Goal: Task Accomplishment & Management: Use online tool/utility

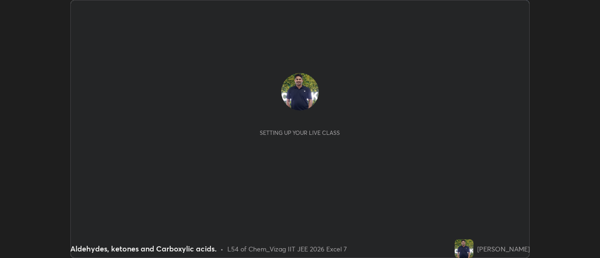
scroll to position [258, 600]
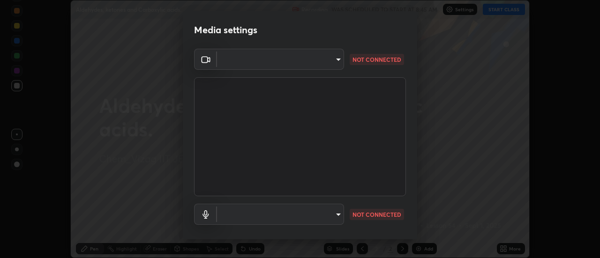
type input "44d0413a7fae474f20ab01619fb3f21c0a9b5757990e816ef2bdf69fc16931c8"
type input "communications"
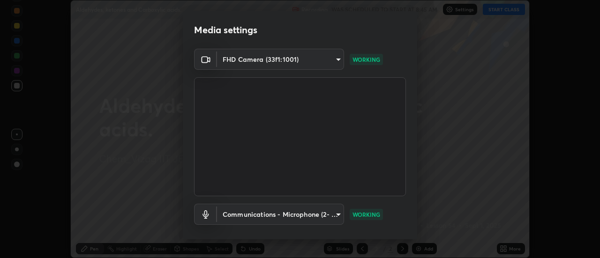
scroll to position [49, 0]
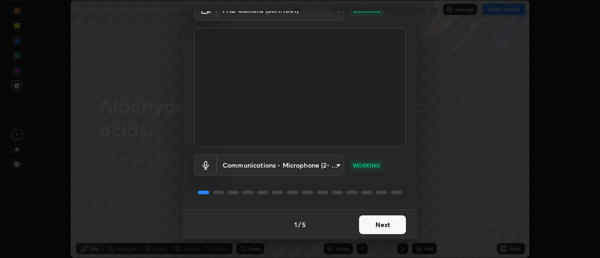
click at [383, 225] on button "Next" at bounding box center [382, 225] width 47 height 19
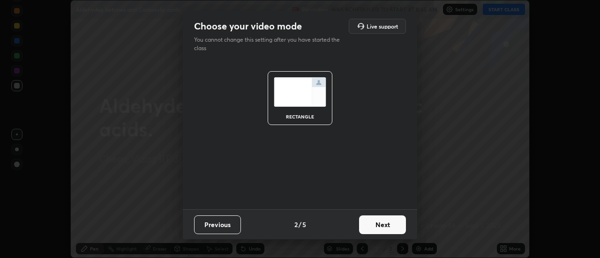
click at [383, 224] on button "Next" at bounding box center [382, 225] width 47 height 19
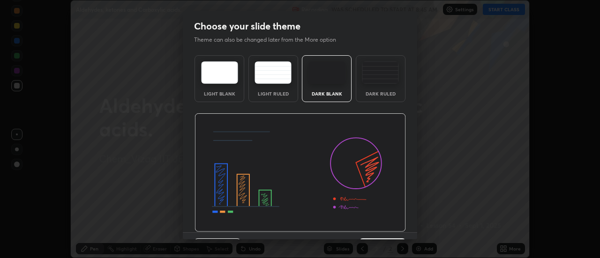
scroll to position [23, 0]
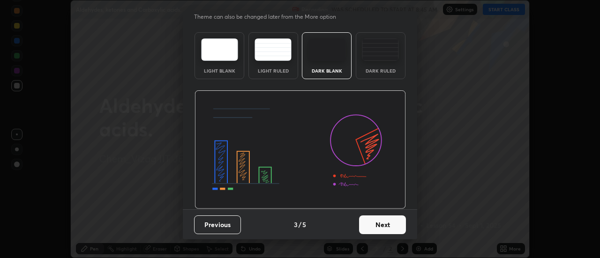
click at [382, 224] on button "Next" at bounding box center [382, 225] width 47 height 19
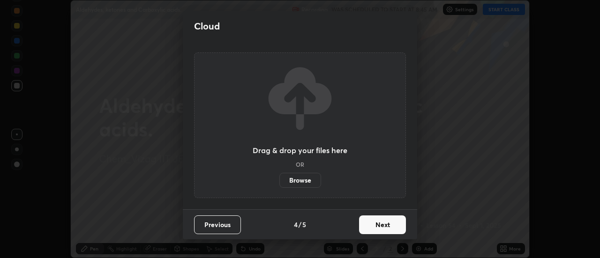
scroll to position [0, 0]
click at [388, 224] on button "Next" at bounding box center [382, 225] width 47 height 19
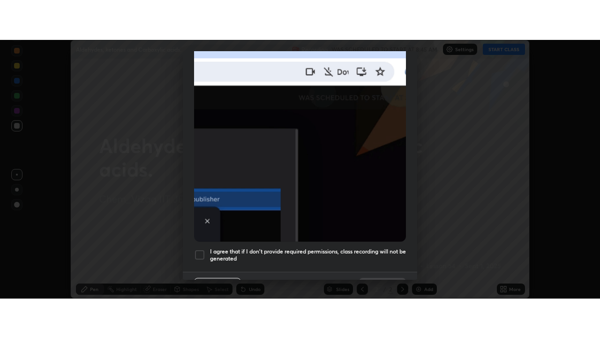
scroll to position [241, 0]
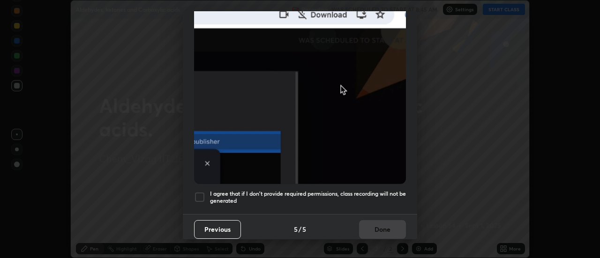
click at [198, 192] on div at bounding box center [199, 197] width 11 height 11
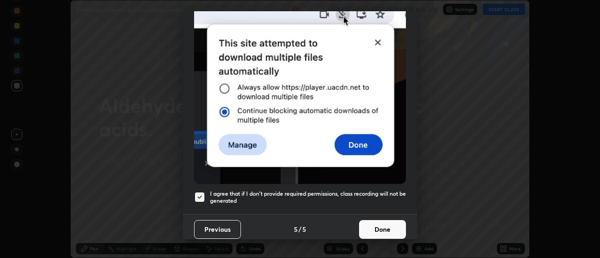
click at [383, 222] on button "Done" at bounding box center [382, 229] width 47 height 19
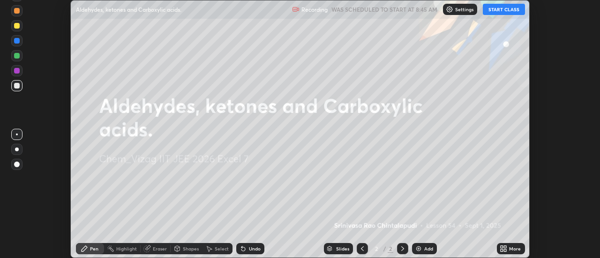
click at [424, 247] on div "Add" at bounding box center [428, 249] width 9 height 5
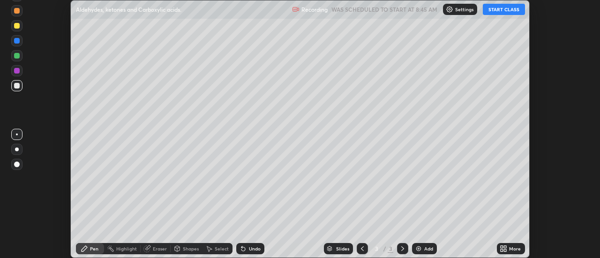
click at [506, 248] on icon at bounding box center [505, 247] width 2 height 2
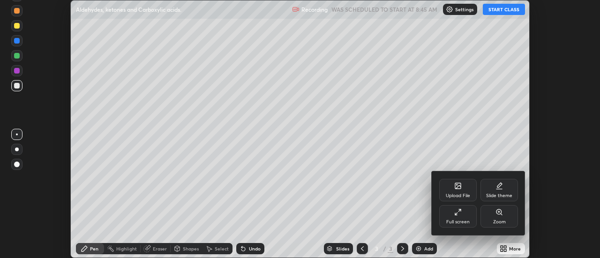
click at [508, 10] on div at bounding box center [300, 129] width 600 height 258
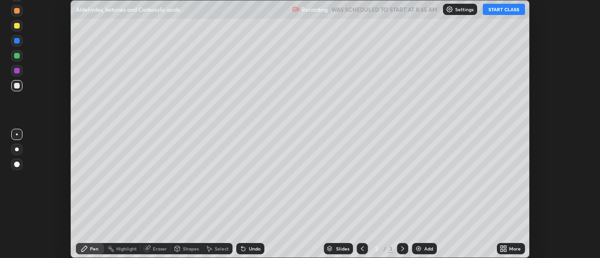
click at [511, 248] on div "More" at bounding box center [515, 249] width 12 height 5
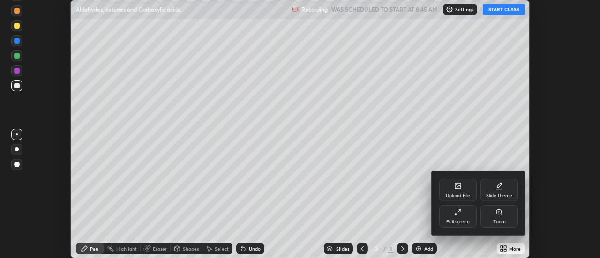
click at [467, 217] on div "Full screen" at bounding box center [458, 216] width 38 height 23
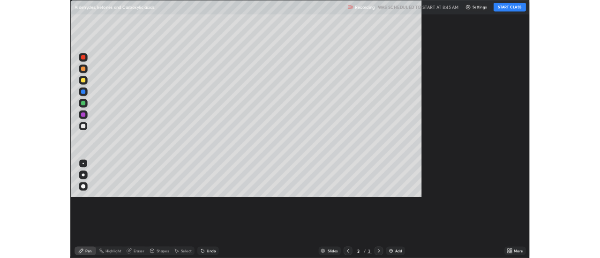
scroll to position [338, 600]
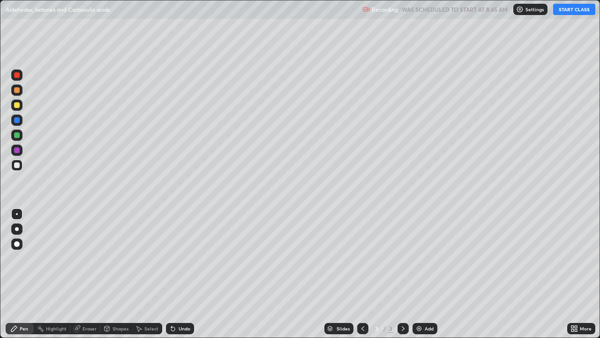
click at [581, 12] on button "START CLASS" at bounding box center [574, 9] width 42 height 11
click at [363, 258] on icon at bounding box center [363, 328] width 8 height 8
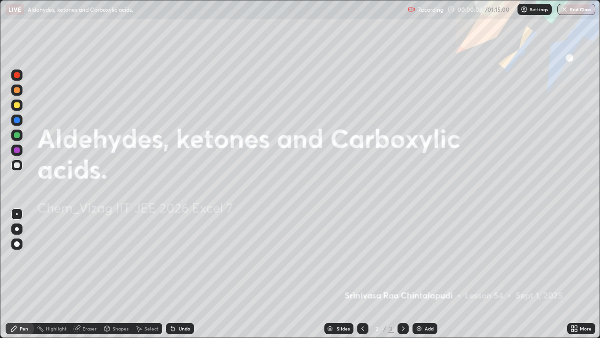
click at [401, 258] on icon at bounding box center [403, 328] width 8 height 8
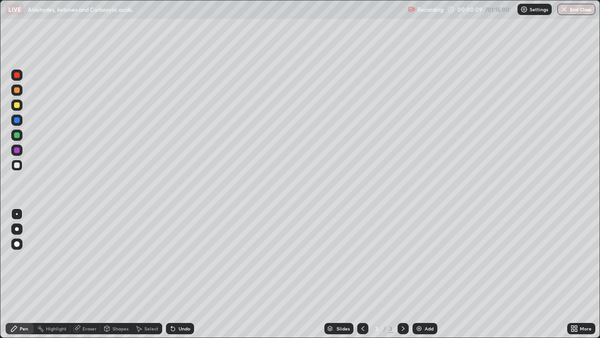
click at [17, 107] on div at bounding box center [17, 105] width 6 height 6
click at [15, 229] on div at bounding box center [17, 229] width 4 height 4
click at [16, 165] on div at bounding box center [17, 165] width 6 height 6
click at [19, 106] on div at bounding box center [17, 105] width 6 height 6
click at [17, 167] on div at bounding box center [17, 165] width 6 height 6
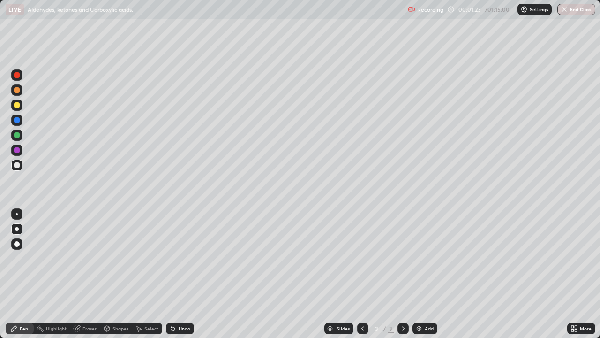
click at [181, 258] on div "Undo" at bounding box center [185, 328] width 12 height 5
click at [179, 258] on div "Undo" at bounding box center [180, 328] width 28 height 11
click at [179, 258] on div "Undo" at bounding box center [185, 328] width 12 height 5
click at [177, 258] on div "Undo" at bounding box center [180, 328] width 28 height 11
click at [175, 258] on div "Undo" at bounding box center [180, 328] width 28 height 11
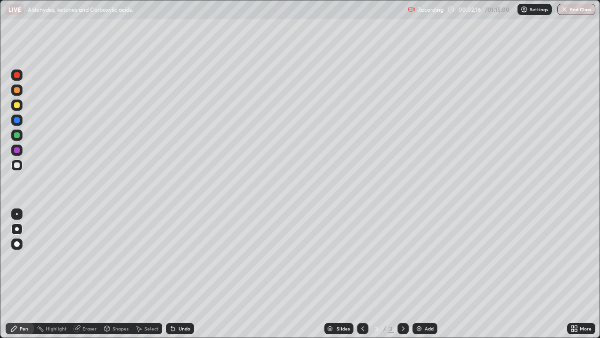
click at [182, 258] on div "Undo" at bounding box center [185, 328] width 12 height 5
click at [179, 258] on div "Undo" at bounding box center [185, 328] width 12 height 5
click at [17, 91] on div at bounding box center [17, 90] width 6 height 6
click at [18, 165] on div at bounding box center [17, 165] width 6 height 6
click at [16, 107] on div at bounding box center [17, 105] width 6 height 6
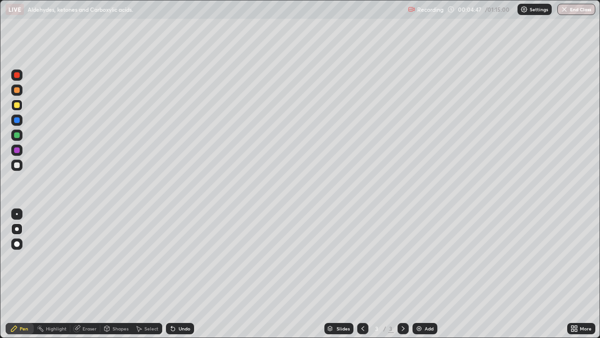
click at [15, 167] on div at bounding box center [17, 165] width 6 height 6
click at [14, 90] on div at bounding box center [17, 90] width 6 height 6
click at [181, 258] on div "Undo" at bounding box center [185, 328] width 12 height 5
click at [179, 258] on div "Undo" at bounding box center [185, 328] width 12 height 5
click at [174, 258] on div "Undo" at bounding box center [180, 328] width 28 height 11
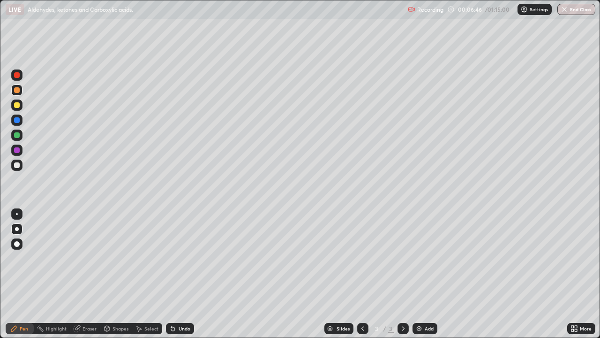
click at [179, 258] on div "Undo" at bounding box center [185, 328] width 12 height 5
click at [180, 258] on div "Undo" at bounding box center [185, 328] width 12 height 5
click at [181, 258] on div "Undo" at bounding box center [185, 328] width 12 height 5
click at [425, 258] on div "Add" at bounding box center [429, 328] width 9 height 5
click at [17, 109] on div at bounding box center [16, 104] width 11 height 11
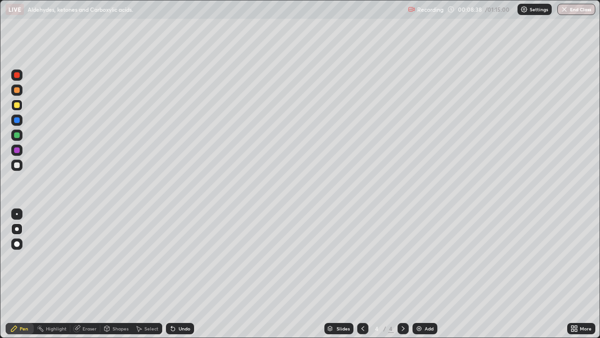
click at [17, 165] on div at bounding box center [17, 165] width 6 height 6
click at [182, 258] on div "Undo" at bounding box center [185, 328] width 12 height 5
click at [17, 91] on div at bounding box center [17, 90] width 6 height 6
click at [22, 165] on div at bounding box center [16, 164] width 11 height 11
click at [17, 77] on div at bounding box center [17, 75] width 6 height 6
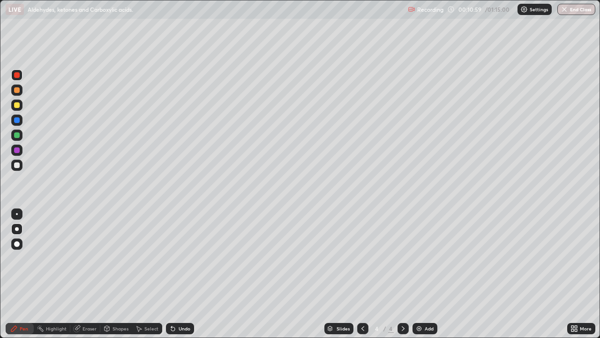
click at [19, 164] on div at bounding box center [17, 165] width 6 height 6
click at [15, 105] on div at bounding box center [17, 105] width 6 height 6
click at [16, 165] on div at bounding box center [17, 165] width 6 height 6
click at [13, 89] on div at bounding box center [16, 89] width 11 height 11
click at [17, 165] on div at bounding box center [17, 165] width 6 height 6
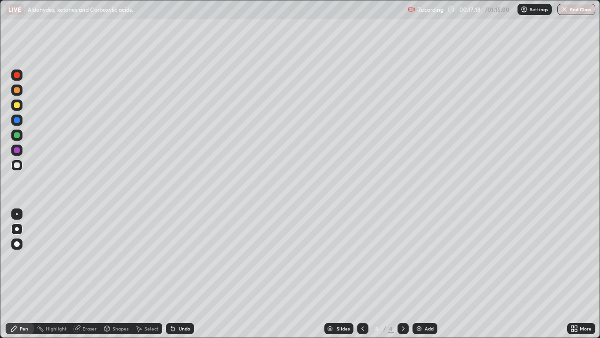
click at [179, 258] on div "Undo" at bounding box center [185, 328] width 12 height 5
click at [177, 258] on div "Undo" at bounding box center [180, 328] width 28 height 11
click at [83, 258] on div "Eraser" at bounding box center [90, 328] width 14 height 5
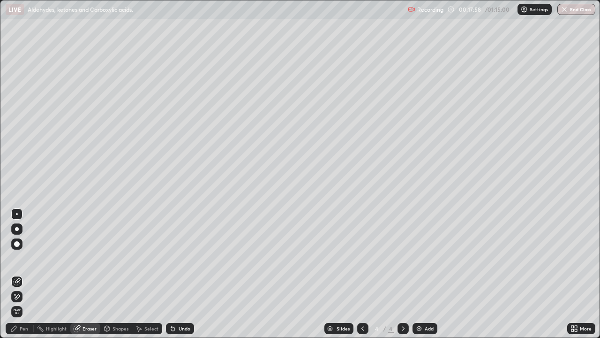
click at [23, 258] on div "Pen" at bounding box center [24, 328] width 8 height 5
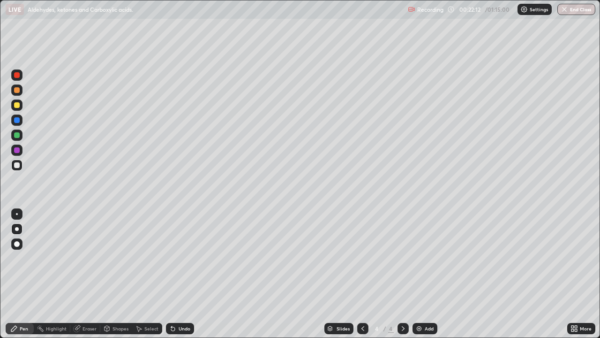
click at [426, 258] on div "Add" at bounding box center [429, 328] width 9 height 5
click at [16, 105] on div at bounding box center [17, 105] width 6 height 6
click at [16, 165] on div at bounding box center [17, 165] width 6 height 6
click at [17, 106] on div at bounding box center [17, 105] width 6 height 6
click at [18, 163] on div at bounding box center [17, 165] width 6 height 6
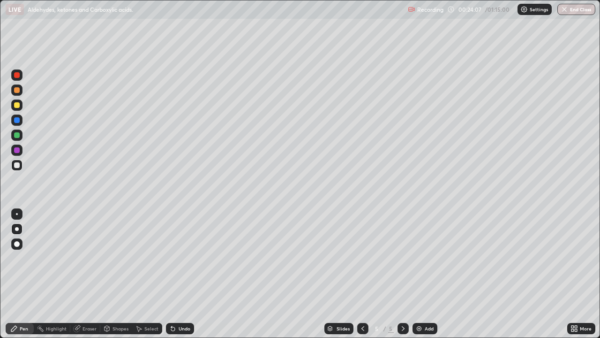
click at [362, 258] on icon at bounding box center [363, 328] width 8 height 8
click at [361, 258] on icon at bounding box center [363, 328] width 8 height 8
click at [402, 258] on icon at bounding box center [403, 328] width 8 height 8
click at [401, 258] on icon at bounding box center [403, 328] width 8 height 8
click at [18, 90] on div at bounding box center [17, 90] width 6 height 6
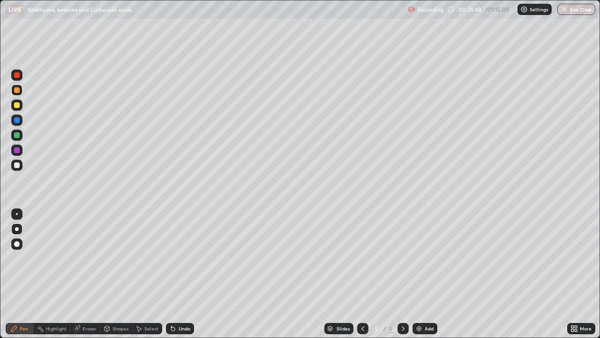
click at [18, 166] on div at bounding box center [17, 165] width 6 height 6
click at [16, 106] on div at bounding box center [17, 105] width 6 height 6
click at [535, 8] on p "Settings" at bounding box center [539, 9] width 18 height 5
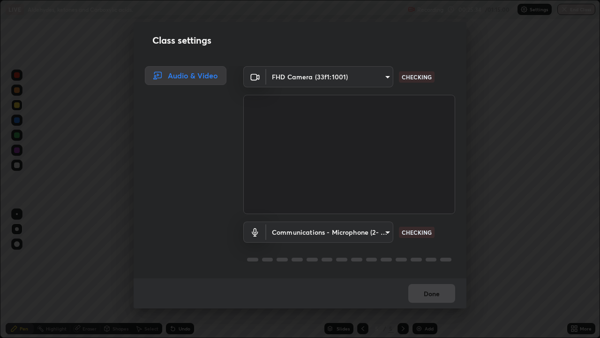
click at [488, 258] on div "Class settings Audio & Video FHD Camera (33f1:1001) 44d0413a7fae474f20ab01619fb…" at bounding box center [300, 169] width 600 height 338
click at [497, 258] on div "Class settings Audio & Video FHD Camera (33f1:1001) 44d0413a7fae474f20ab01619fb…" at bounding box center [300, 169] width 600 height 338
click at [500, 258] on div "Class settings Audio & Video FHD Camera (33f1:1001) 44d0413a7fae474f20ab01619fb…" at bounding box center [300, 169] width 600 height 338
click at [500, 130] on div "Class settings Audio & Video FHD Camera (33f1:1001) 44d0413a7fae474f20ab01619fb…" at bounding box center [300, 169] width 600 height 338
click at [437, 258] on button "Done" at bounding box center [431, 293] width 47 height 19
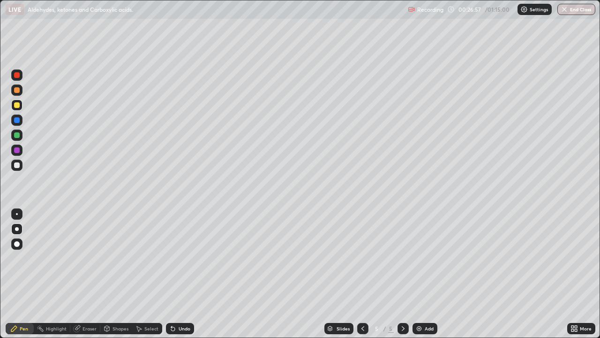
click at [19, 166] on div at bounding box center [17, 165] width 6 height 6
click at [15, 106] on div at bounding box center [17, 105] width 6 height 6
click at [18, 166] on div at bounding box center [17, 165] width 6 height 6
click at [180, 258] on div "Undo" at bounding box center [185, 328] width 12 height 5
click at [179, 258] on div "Undo" at bounding box center [185, 328] width 12 height 5
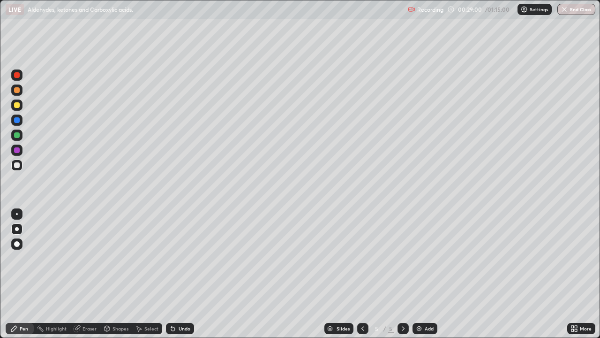
click at [18, 88] on div at bounding box center [17, 90] width 6 height 6
click at [18, 163] on div at bounding box center [17, 165] width 6 height 6
click at [19, 135] on div at bounding box center [17, 135] width 6 height 6
click at [16, 106] on div at bounding box center [17, 105] width 6 height 6
click at [425, 258] on div "Add" at bounding box center [429, 328] width 9 height 5
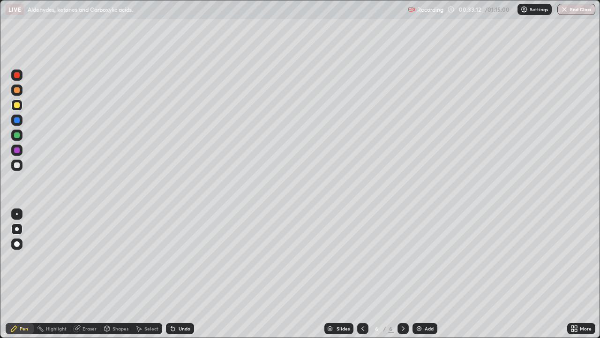
click at [17, 164] on div at bounding box center [17, 165] width 6 height 6
click at [18, 104] on div at bounding box center [17, 105] width 6 height 6
click at [18, 166] on div at bounding box center [17, 165] width 6 height 6
click at [16, 105] on div at bounding box center [17, 105] width 6 height 6
click at [180, 258] on div "Undo" at bounding box center [185, 328] width 12 height 5
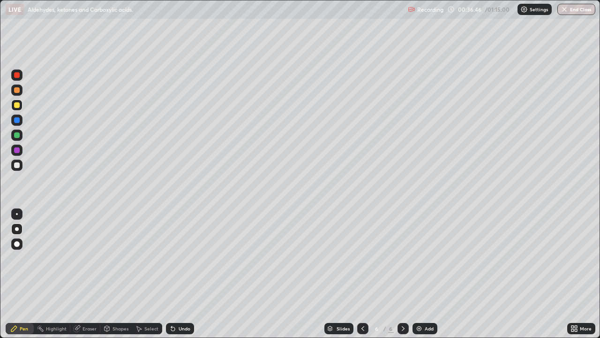
click at [176, 258] on div "Undo" at bounding box center [180, 328] width 28 height 11
click at [177, 258] on div "Undo" at bounding box center [180, 328] width 28 height 11
click at [179, 258] on div "Undo" at bounding box center [180, 328] width 28 height 11
click at [17, 165] on div at bounding box center [17, 165] width 6 height 6
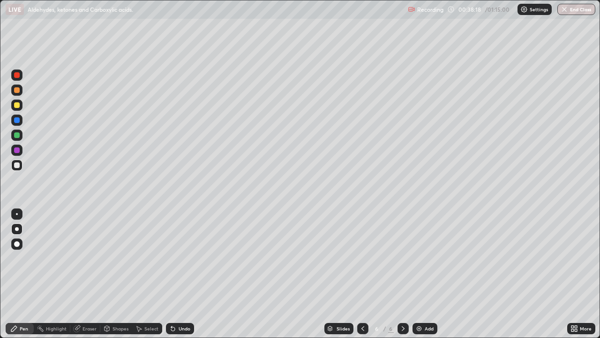
click at [16, 91] on div at bounding box center [17, 90] width 6 height 6
click at [361, 258] on icon at bounding box center [363, 328] width 8 height 8
click at [402, 258] on icon at bounding box center [403, 328] width 8 height 8
click at [17, 105] on div at bounding box center [17, 105] width 6 height 6
click at [17, 90] on div at bounding box center [17, 90] width 6 height 6
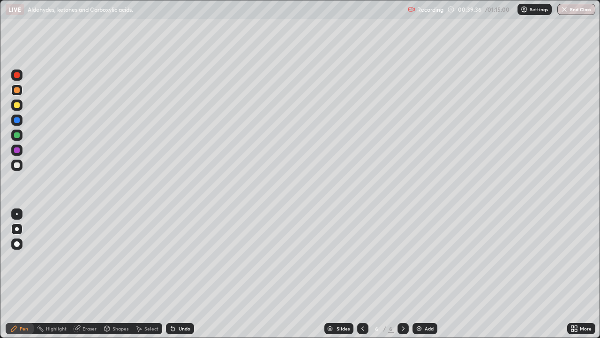
click at [15, 167] on div at bounding box center [17, 165] width 6 height 6
click at [425, 258] on div "Add" at bounding box center [429, 328] width 9 height 5
click at [15, 106] on div at bounding box center [17, 105] width 6 height 6
click at [181, 258] on div "Undo" at bounding box center [185, 328] width 12 height 5
click at [16, 165] on div at bounding box center [17, 165] width 6 height 6
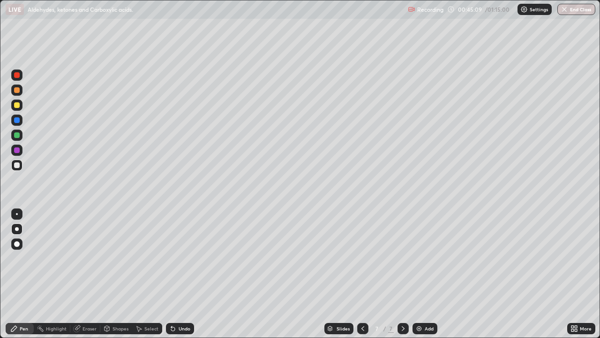
click at [0, 240] on div "Setting up your live class" at bounding box center [300, 169] width 600 height 338
click at [181, 258] on div "Undo" at bounding box center [185, 328] width 12 height 5
click at [18, 91] on div at bounding box center [17, 90] width 6 height 6
click at [17, 75] on div at bounding box center [17, 75] width 6 height 6
click at [15, 165] on div at bounding box center [17, 165] width 6 height 6
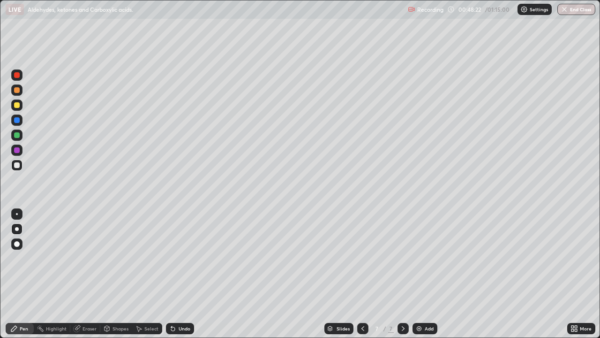
click at [86, 258] on div "Eraser" at bounding box center [90, 328] width 14 height 5
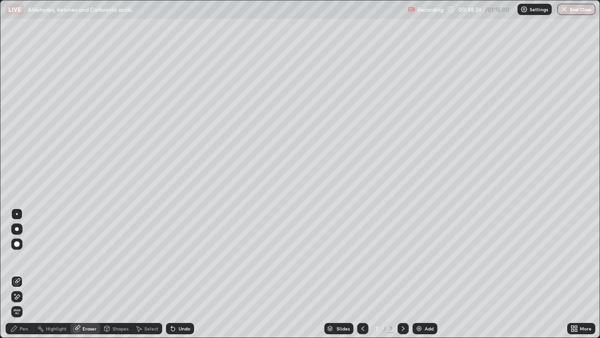
click at [24, 258] on div "Pen" at bounding box center [24, 328] width 8 height 5
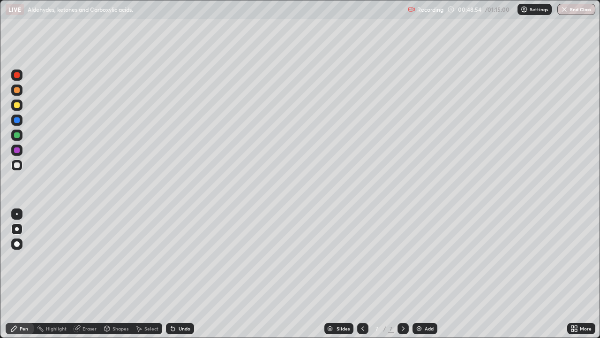
click at [16, 106] on div at bounding box center [17, 105] width 6 height 6
click at [15, 165] on div at bounding box center [17, 165] width 6 height 6
click at [17, 105] on div at bounding box center [17, 105] width 6 height 6
click at [19, 165] on div at bounding box center [17, 165] width 6 height 6
click at [0, 232] on div "Setting up your live class" at bounding box center [300, 169] width 600 height 338
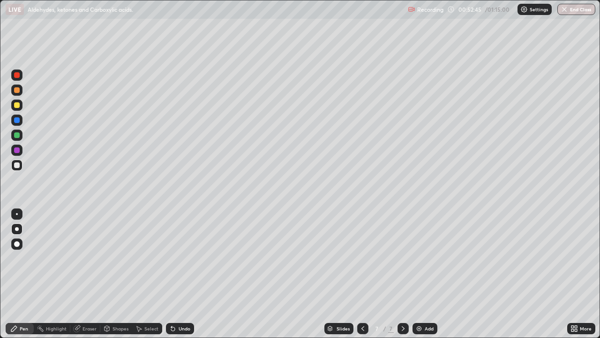
click at [425, 258] on div "Add" at bounding box center [429, 328] width 9 height 5
click at [18, 105] on div at bounding box center [17, 105] width 6 height 6
click at [179, 258] on div "Undo" at bounding box center [185, 328] width 12 height 5
click at [176, 258] on div "Undo" at bounding box center [180, 328] width 28 height 11
click at [175, 258] on div "Undo" at bounding box center [180, 328] width 28 height 11
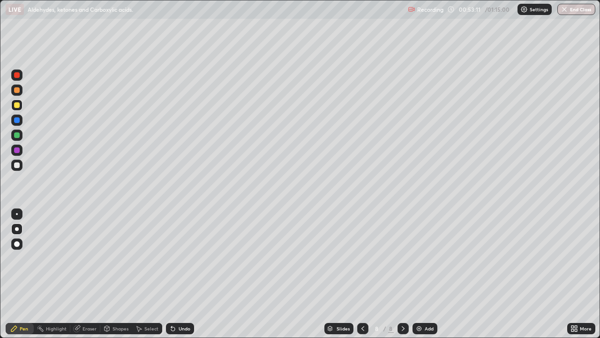
click at [175, 258] on icon at bounding box center [173, 328] width 8 height 8
click at [181, 258] on div "Undo" at bounding box center [180, 328] width 28 height 11
click at [183, 258] on div "Undo" at bounding box center [185, 328] width 12 height 5
click at [184, 258] on div "Undo" at bounding box center [185, 328] width 12 height 5
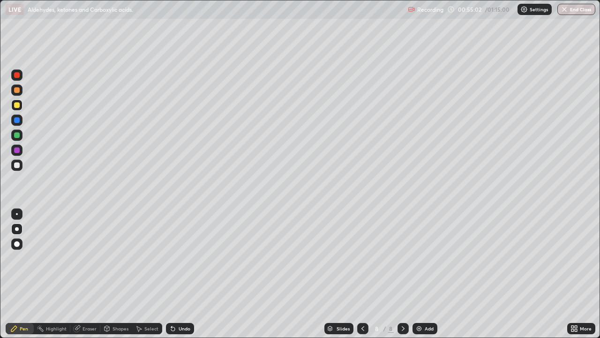
click at [93, 258] on div "Eraser" at bounding box center [90, 328] width 14 height 5
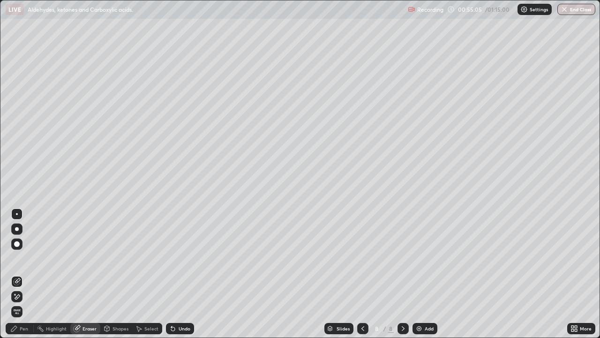
click at [26, 258] on div "Pen" at bounding box center [24, 328] width 8 height 5
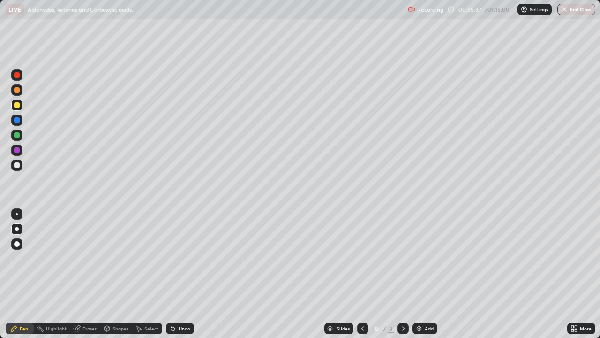
click at [21, 167] on div at bounding box center [16, 164] width 11 height 11
click at [180, 258] on div "Undo" at bounding box center [185, 328] width 12 height 5
click at [174, 258] on icon at bounding box center [173, 328] width 8 height 8
click at [16, 105] on div at bounding box center [17, 105] width 6 height 6
click at [361, 258] on icon at bounding box center [363, 328] width 8 height 8
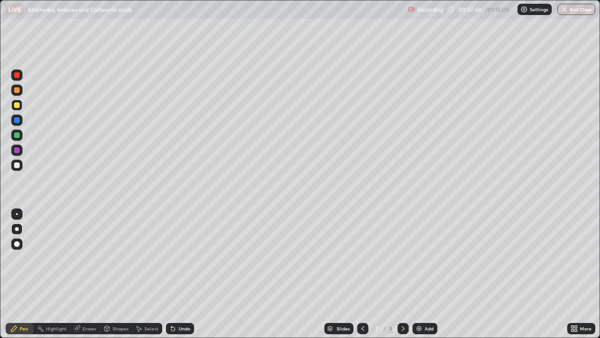
click at [362, 258] on icon at bounding box center [363, 328] width 8 height 8
click at [399, 258] on icon at bounding box center [403, 328] width 8 height 8
click at [401, 258] on icon at bounding box center [403, 328] width 8 height 8
click at [17, 165] on div at bounding box center [17, 165] width 6 height 6
click at [17, 107] on div at bounding box center [17, 105] width 6 height 6
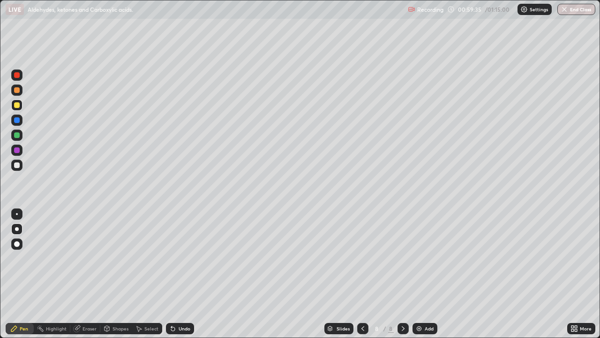
click at [180, 258] on div "Undo" at bounding box center [185, 328] width 12 height 5
click at [176, 258] on div "Undo" at bounding box center [180, 328] width 28 height 11
click at [179, 258] on div "Undo" at bounding box center [185, 328] width 12 height 5
click at [180, 258] on div "Undo" at bounding box center [180, 328] width 28 height 11
click at [179, 258] on div "Undo" at bounding box center [180, 328] width 28 height 11
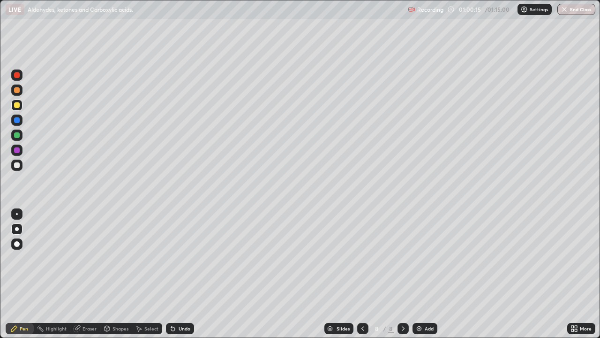
click at [181, 258] on div "Undo" at bounding box center [185, 328] width 12 height 5
click at [15, 167] on div at bounding box center [17, 165] width 6 height 6
click at [17, 151] on div at bounding box center [17, 150] width 6 height 6
click at [84, 258] on div "Eraser" at bounding box center [90, 328] width 14 height 5
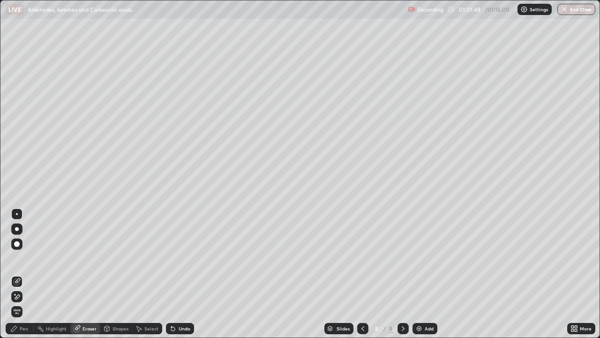
click at [22, 258] on div "Pen" at bounding box center [24, 328] width 8 height 5
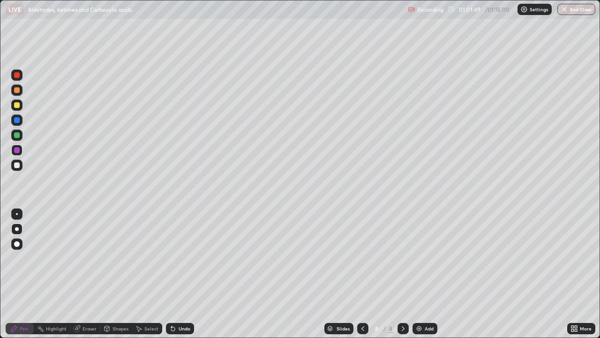
click at [15, 135] on div at bounding box center [17, 135] width 6 height 6
click at [17, 106] on div at bounding box center [17, 105] width 6 height 6
click at [18, 166] on div at bounding box center [17, 165] width 6 height 6
click at [185, 258] on div "Undo" at bounding box center [185, 328] width 12 height 5
click at [180, 258] on div "Undo" at bounding box center [185, 328] width 12 height 5
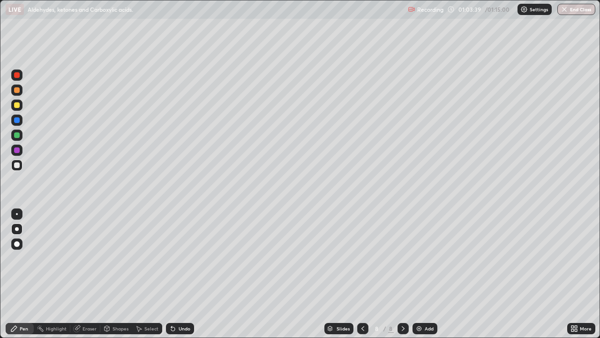
click at [180, 258] on div "Undo" at bounding box center [185, 328] width 12 height 5
click at [181, 258] on div "Undo" at bounding box center [185, 328] width 12 height 5
click at [419, 258] on img at bounding box center [419, 328] width 8 height 8
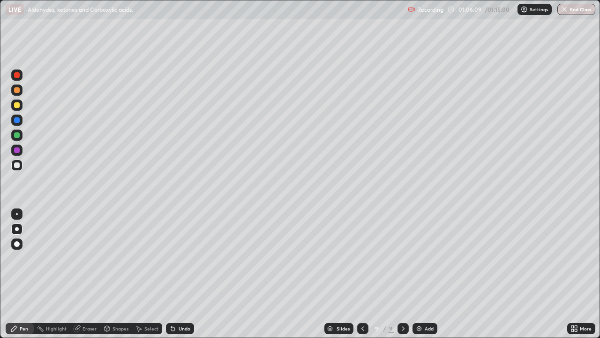
click at [17, 107] on div at bounding box center [17, 105] width 6 height 6
click at [179, 258] on div "Undo" at bounding box center [185, 328] width 12 height 5
click at [180, 258] on div "Undo" at bounding box center [185, 328] width 12 height 5
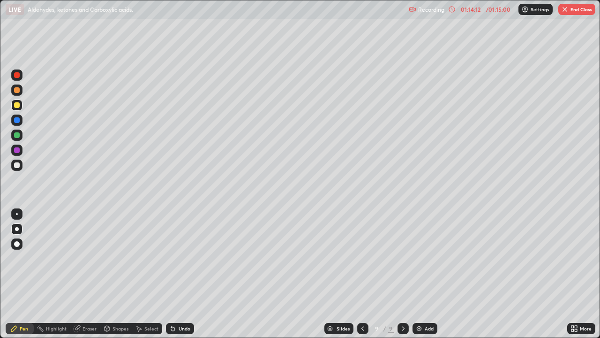
click at [578, 7] on button "End Class" at bounding box center [576, 9] width 37 height 11
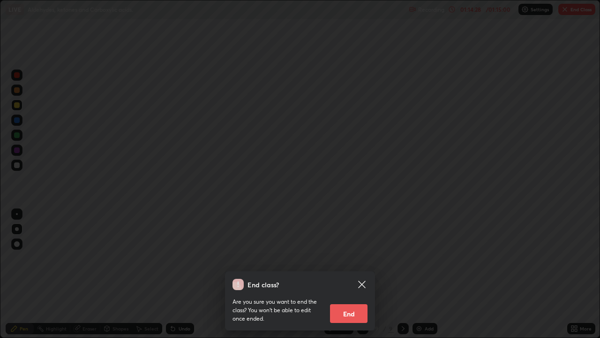
click at [360, 258] on icon at bounding box center [361, 283] width 7 height 7
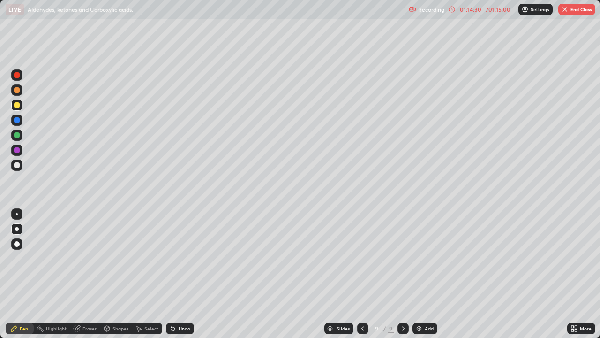
click at [566, 9] on img "button" at bounding box center [565, 10] width 8 height 8
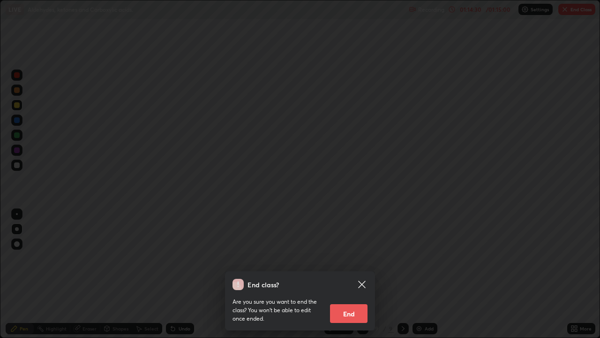
click at [348, 258] on button "End" at bounding box center [349, 313] width 38 height 19
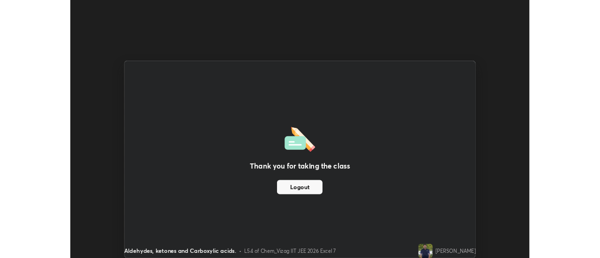
scroll to position [46624, 46282]
